Goal: Transaction & Acquisition: Download file/media

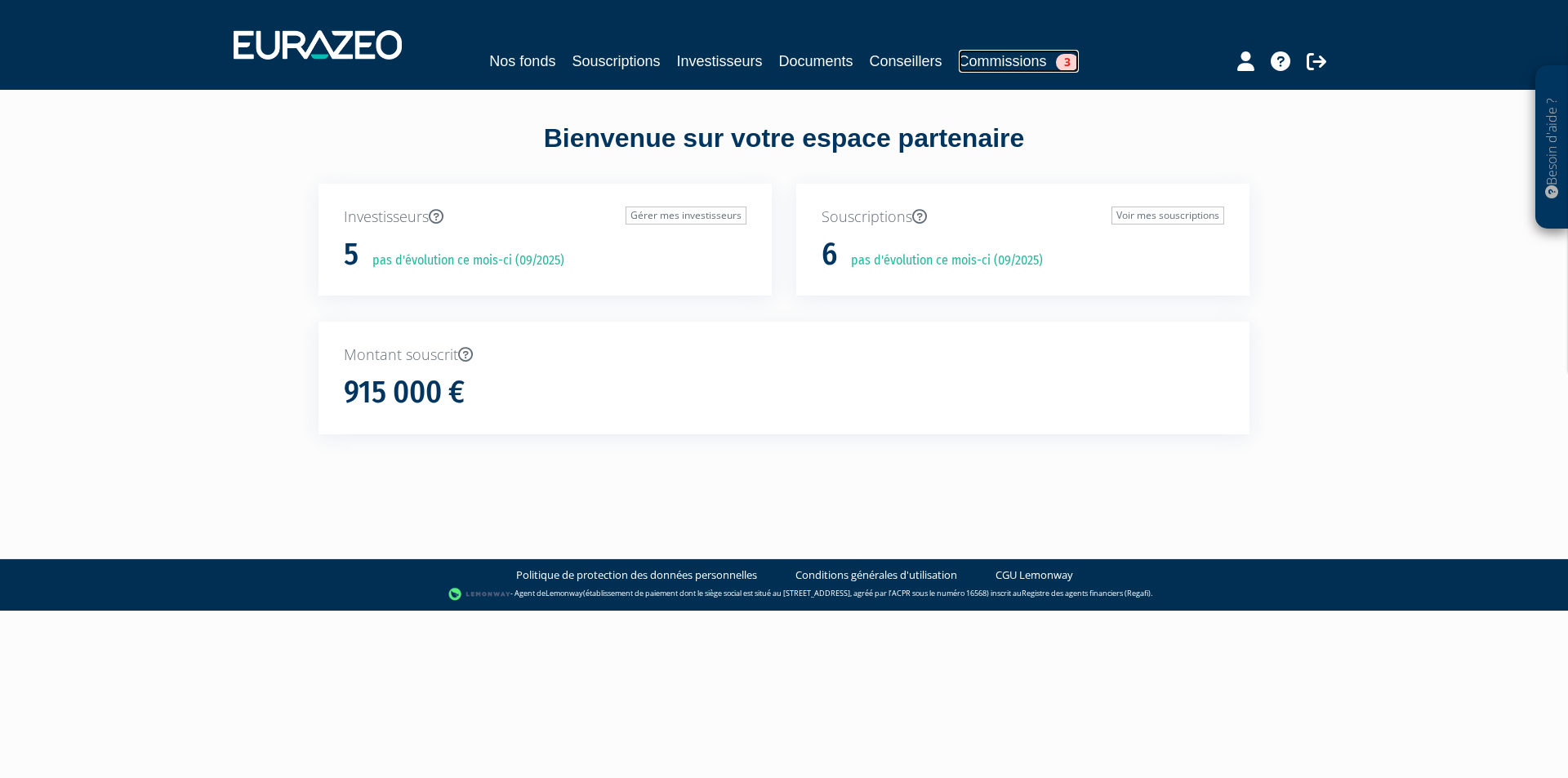
click at [987, 63] on link "Commissions 3" at bounding box center [1018, 61] width 120 height 23
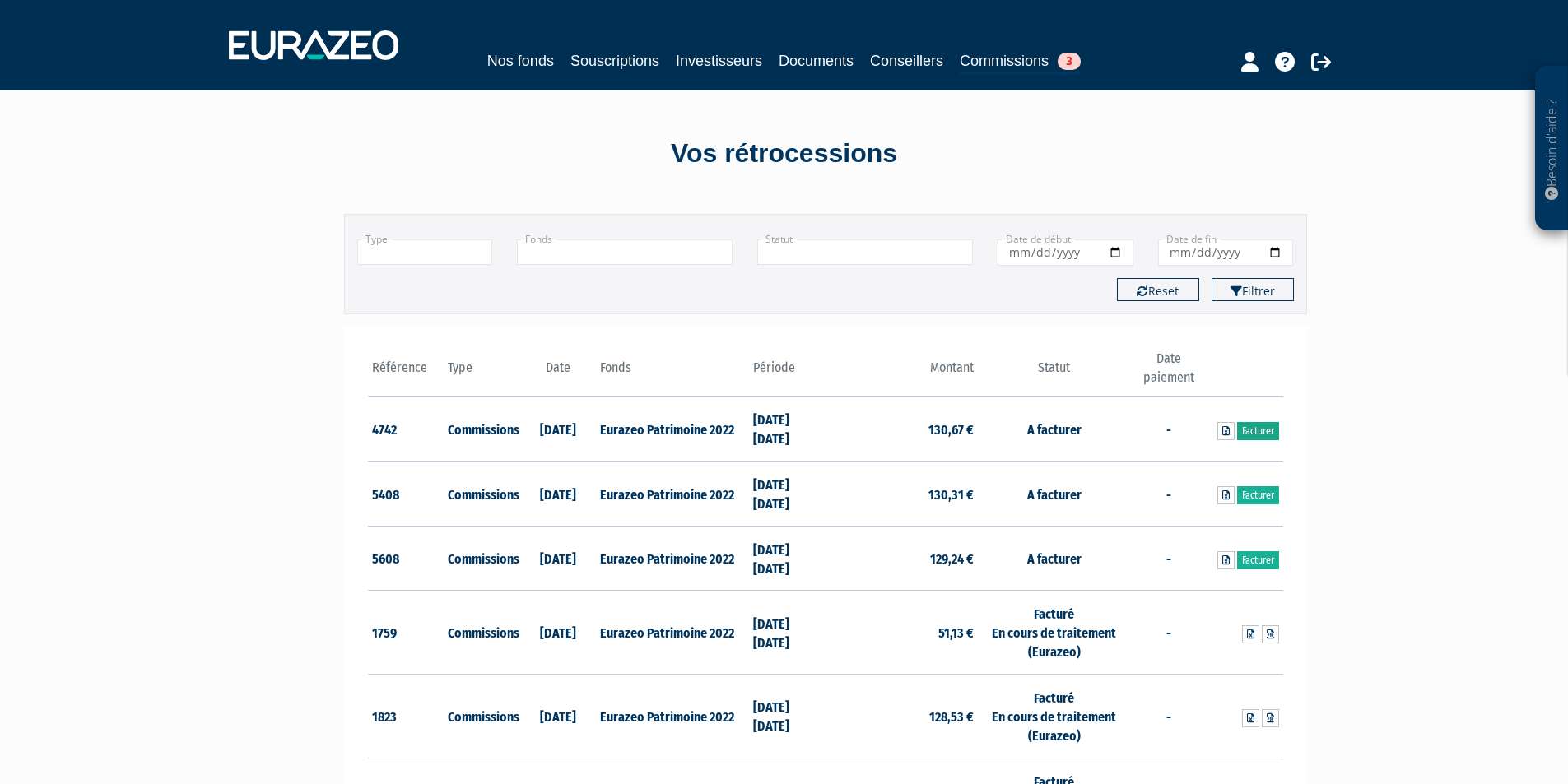
click at [1260, 433] on link "Facturer" at bounding box center [1258, 430] width 42 height 18
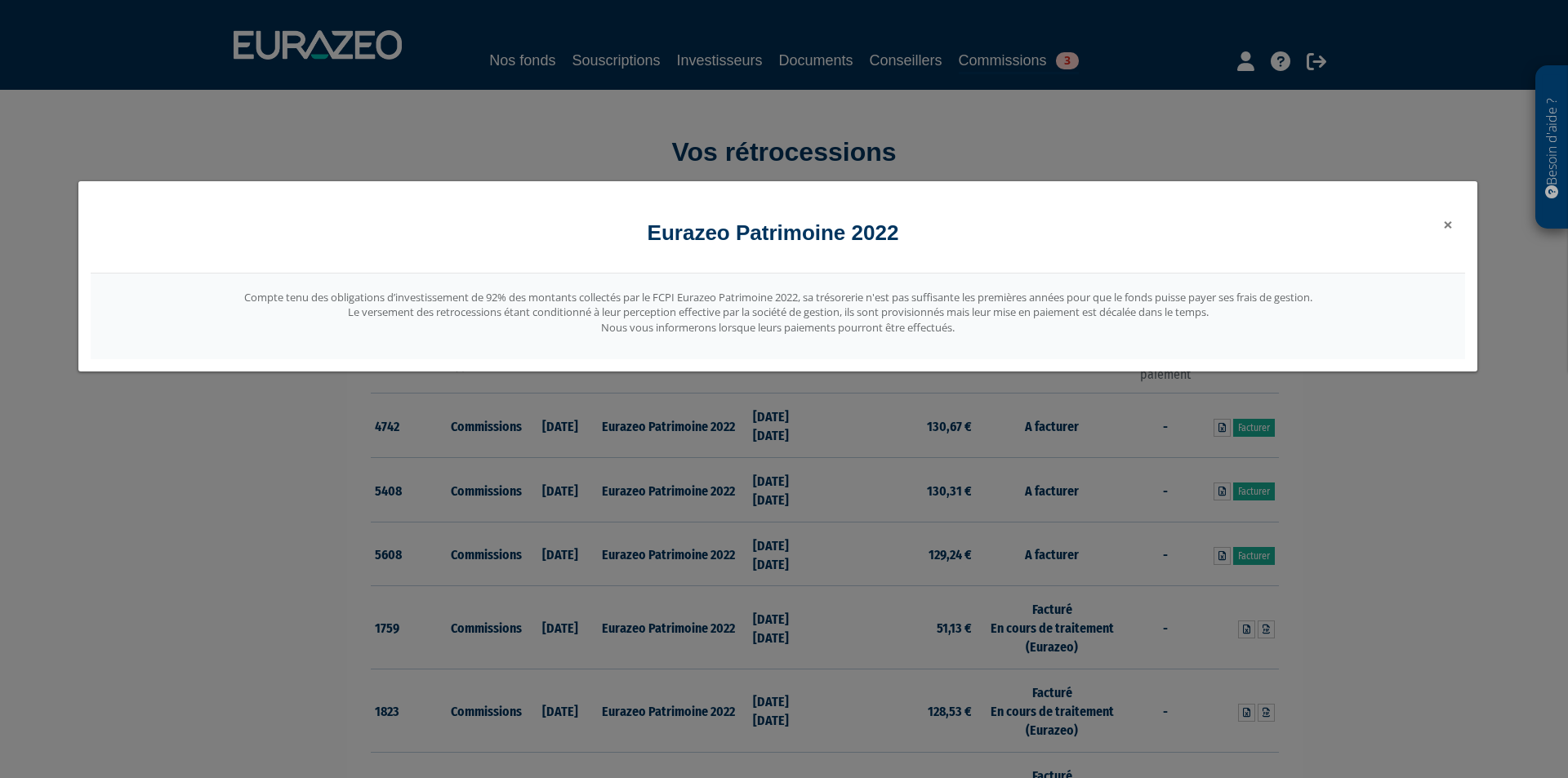
click at [1445, 224] on span "×" at bounding box center [1448, 224] width 10 height 23
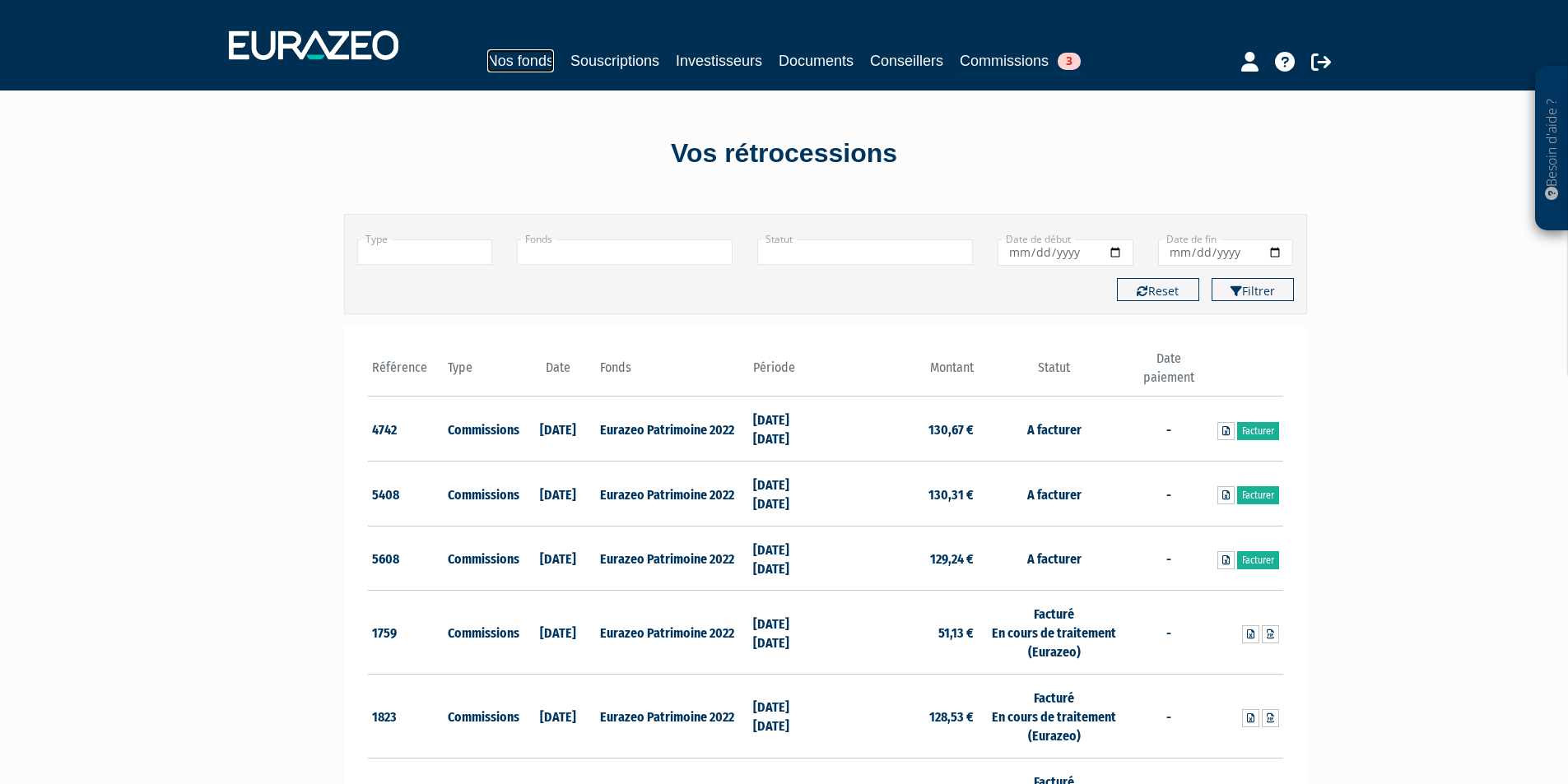
click at [518, 63] on link "Nos fonds" at bounding box center [520, 61] width 67 height 23
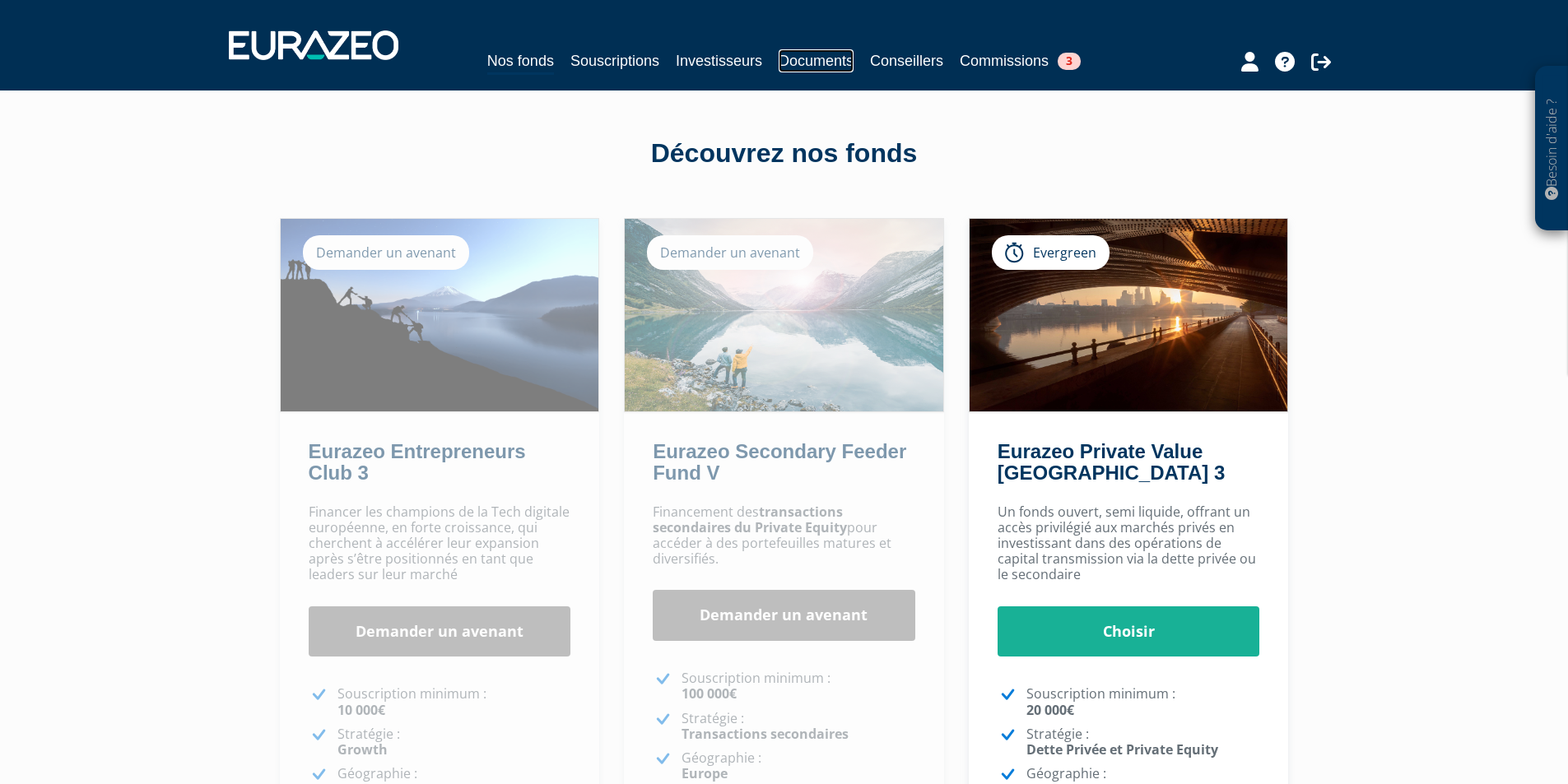
click at [814, 59] on link "Documents" at bounding box center [815, 61] width 75 height 23
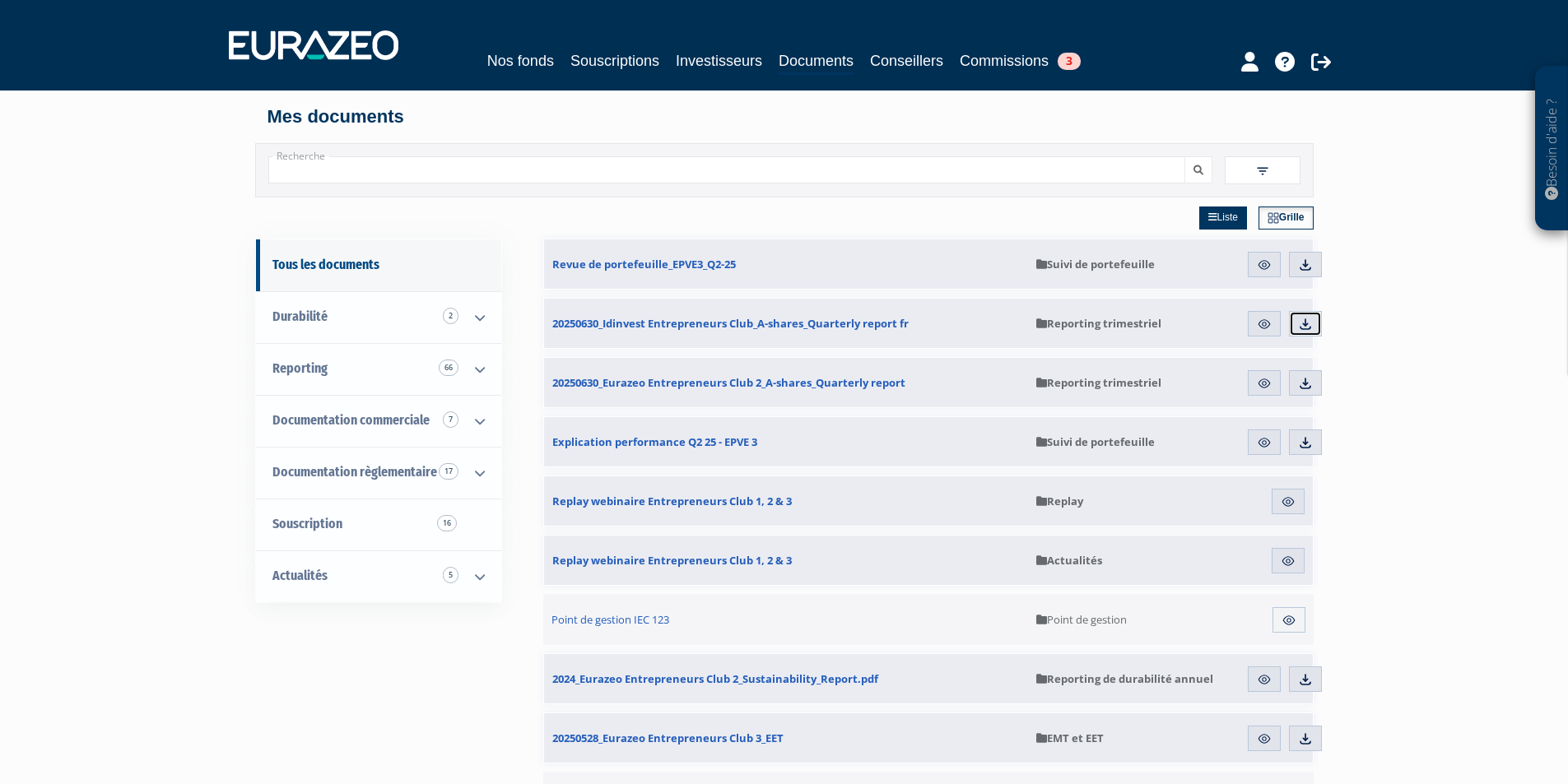
click at [1312, 324] on img at bounding box center [1305, 324] width 15 height 15
click at [1308, 386] on img at bounding box center [1305, 383] width 15 height 15
